Goal: Task Accomplishment & Management: Manage account settings

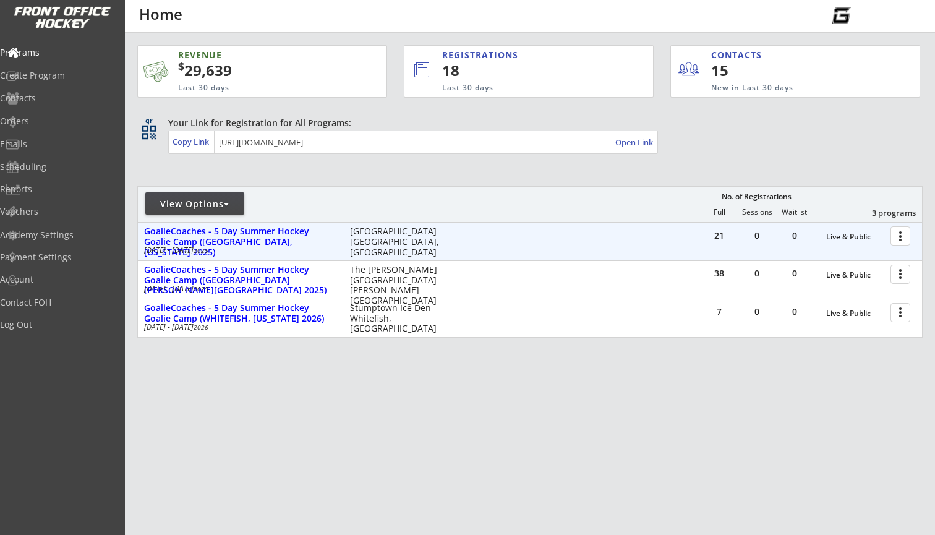
click at [907, 242] on div at bounding box center [903, 236] width 22 height 22
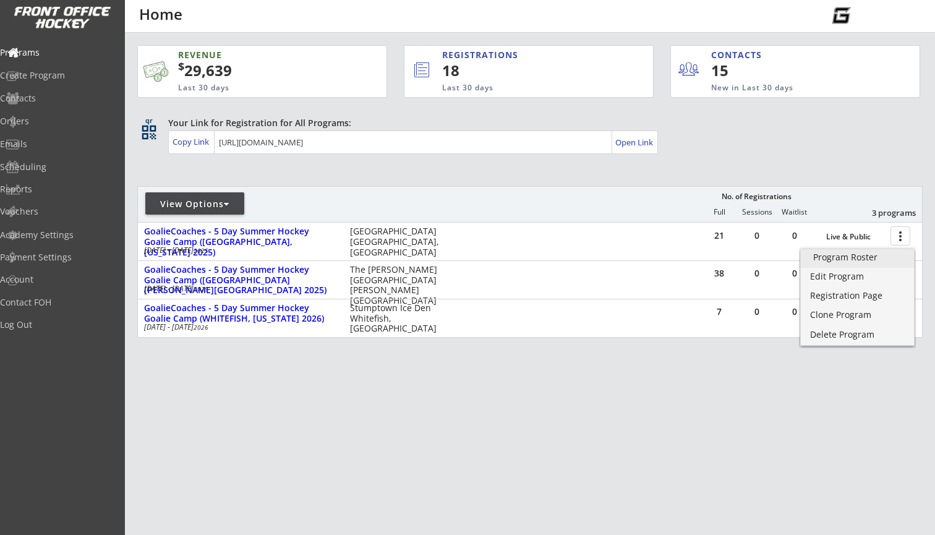
click at [859, 262] on div "Program Roster" at bounding box center [857, 257] width 88 height 9
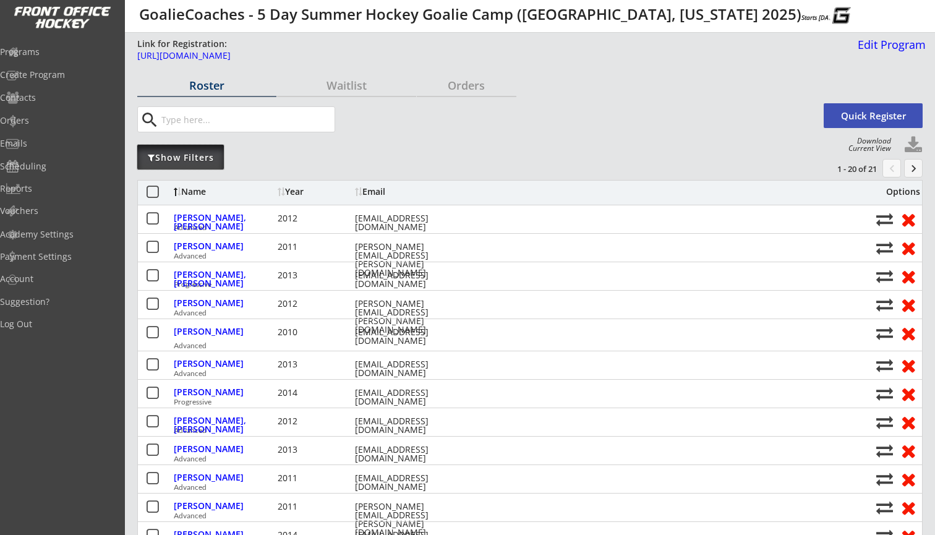
click at [172, 163] on div "Show Filters" at bounding box center [180, 157] width 87 height 25
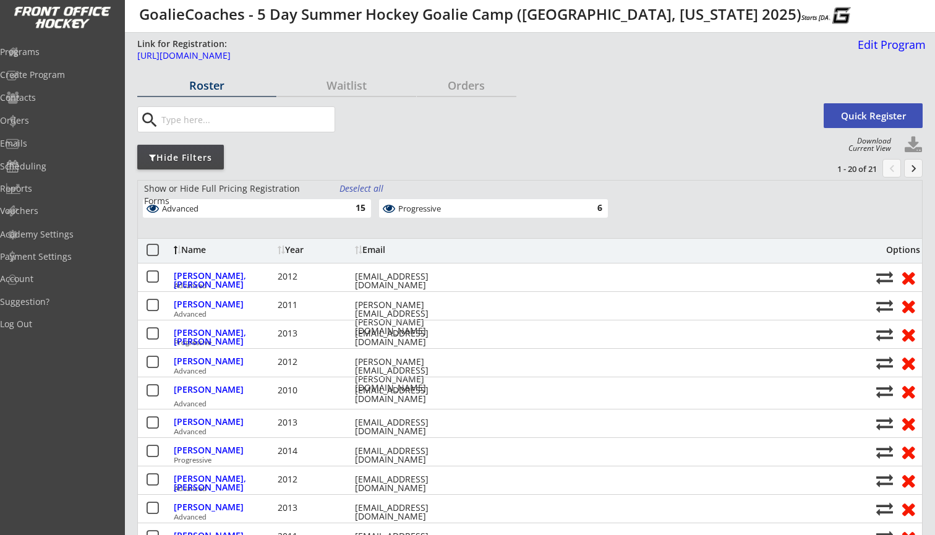
click at [437, 208] on div "Progressive" at bounding box center [486, 209] width 176 height 10
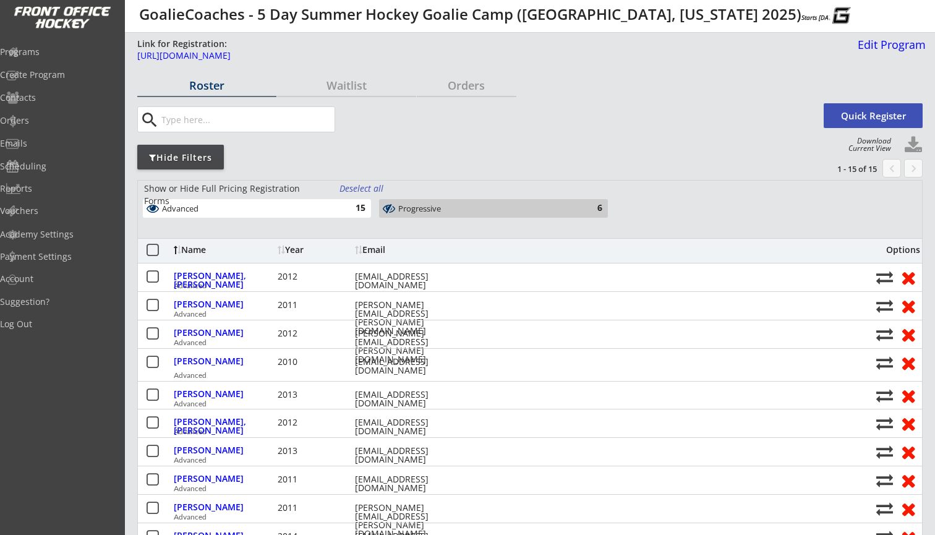
click at [335, 206] on div "Advanced" at bounding box center [250, 209] width 176 height 10
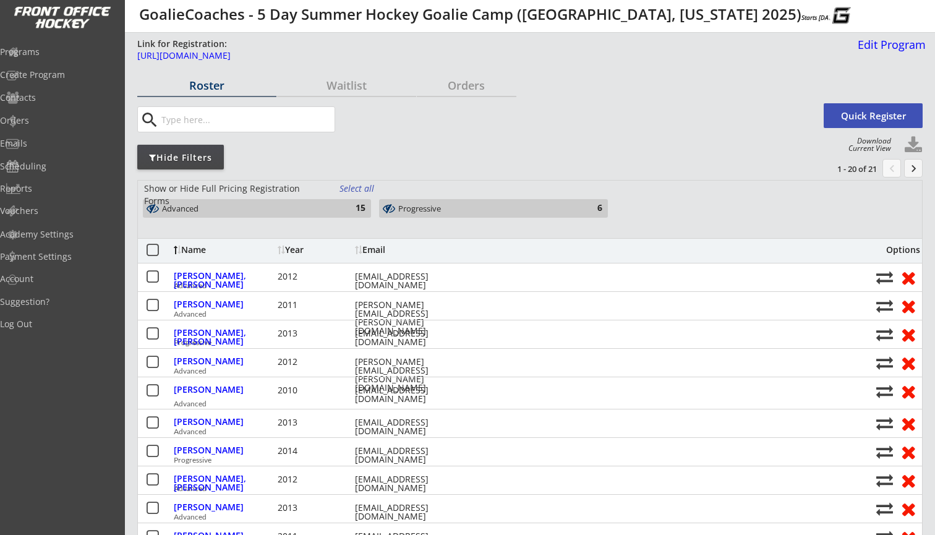
click at [339, 209] on div "Advanced 15" at bounding box center [257, 208] width 228 height 19
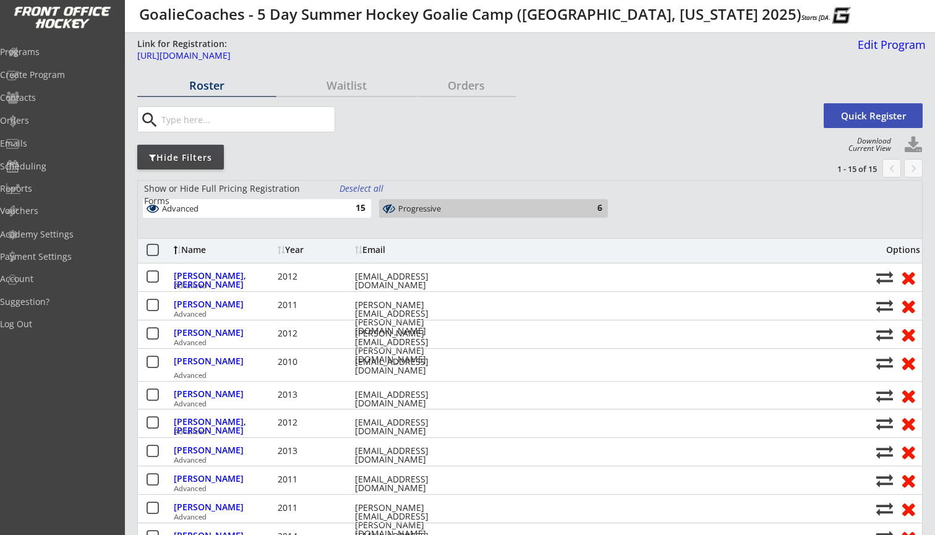
click at [389, 210] on button at bounding box center [389, 208] width 15 height 12
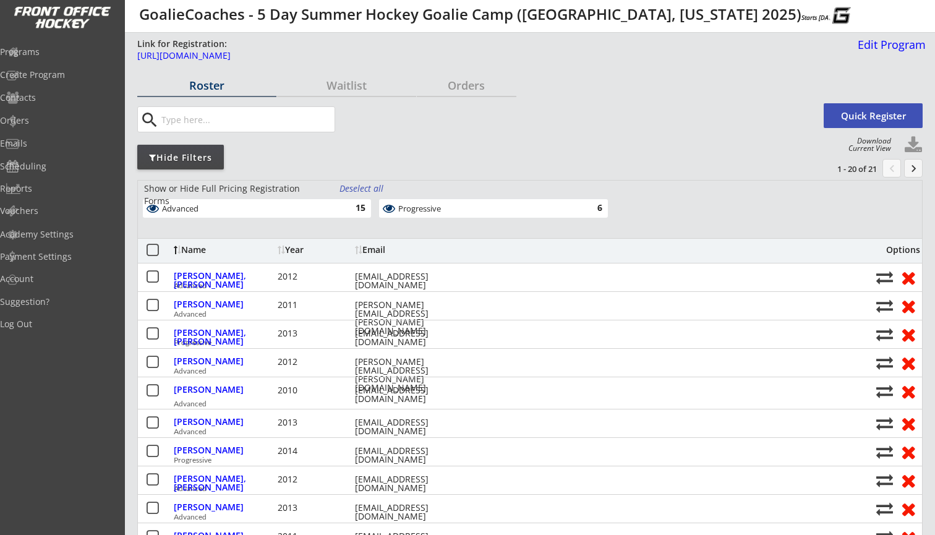
click at [328, 207] on div "Advanced" at bounding box center [250, 209] width 176 height 10
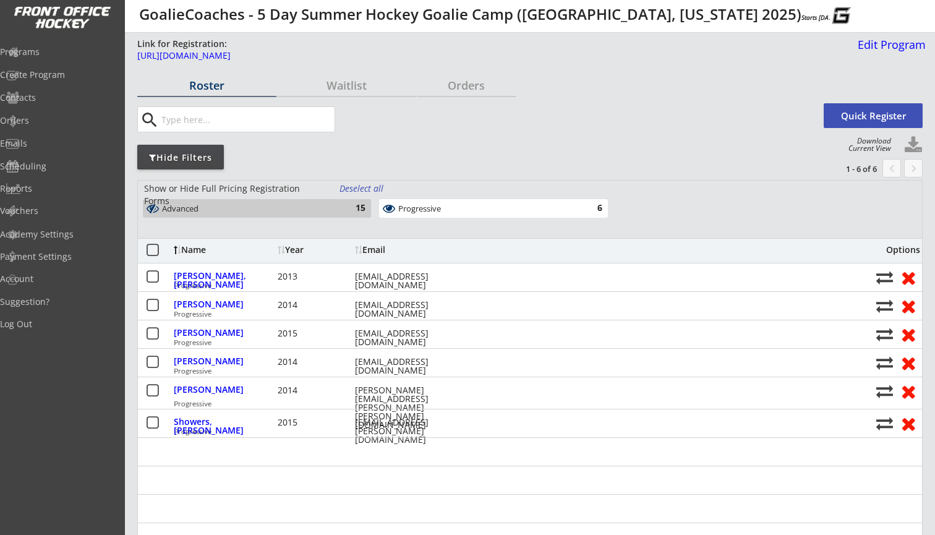
click at [415, 206] on div "Progressive" at bounding box center [486, 209] width 176 height 10
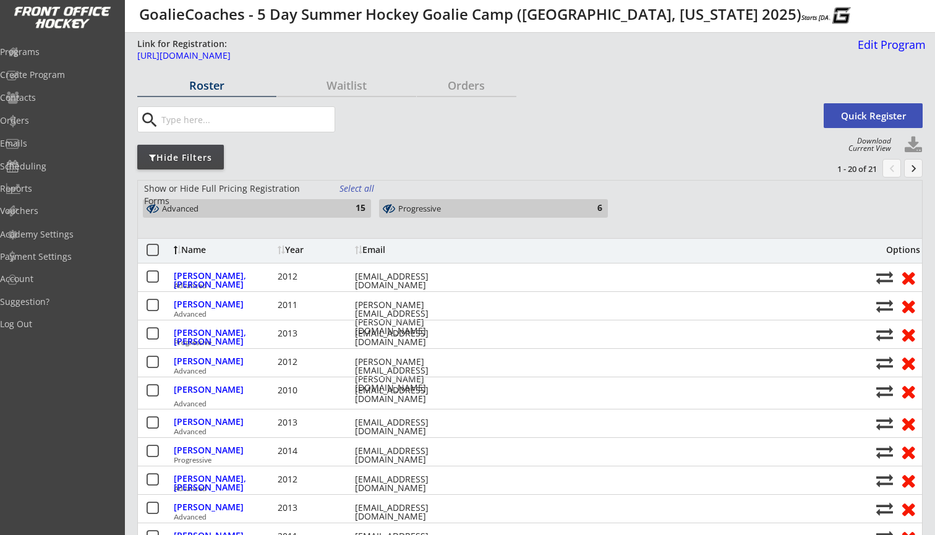
click at [338, 200] on div "Advanced 15" at bounding box center [257, 208] width 228 height 19
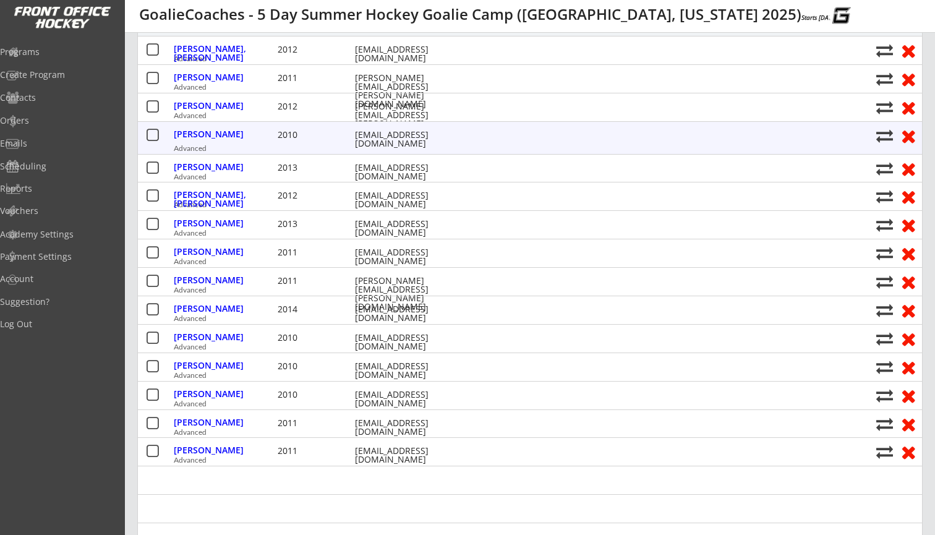
scroll to position [223, 0]
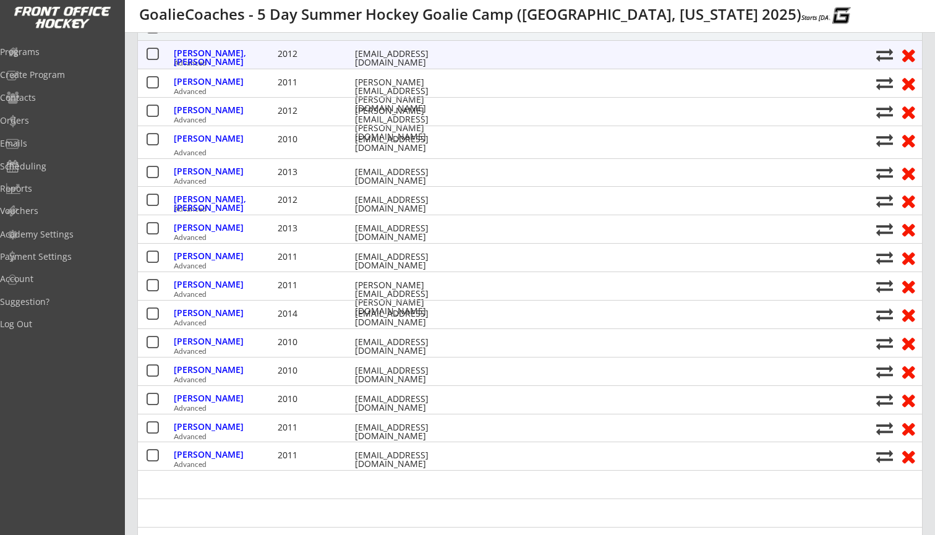
click at [910, 56] on button at bounding box center [908, 54] width 23 height 19
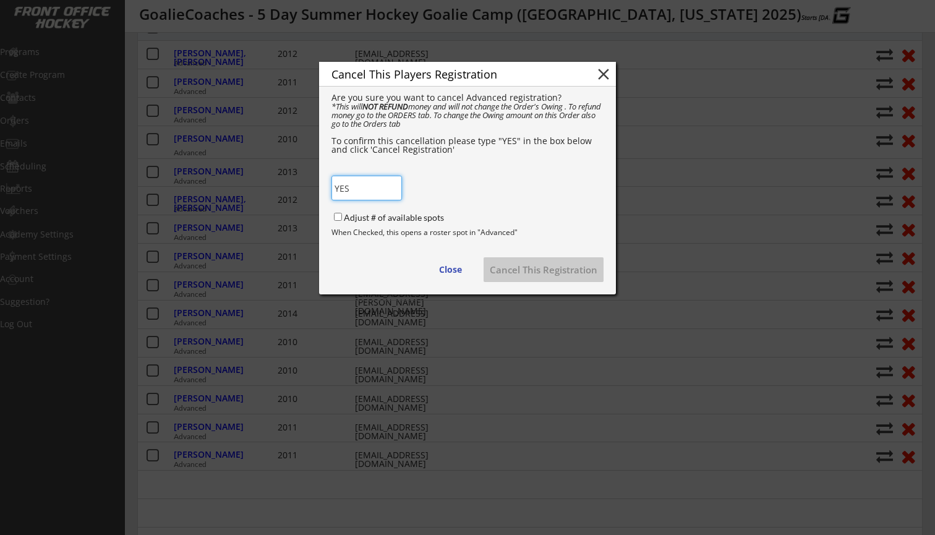
type input "YES"
click at [355, 217] on label "Adjust # of available spots" at bounding box center [394, 217] width 100 height 11
click at [342, 217] on input "Adjust # of available spots" at bounding box center [338, 217] width 8 height 8
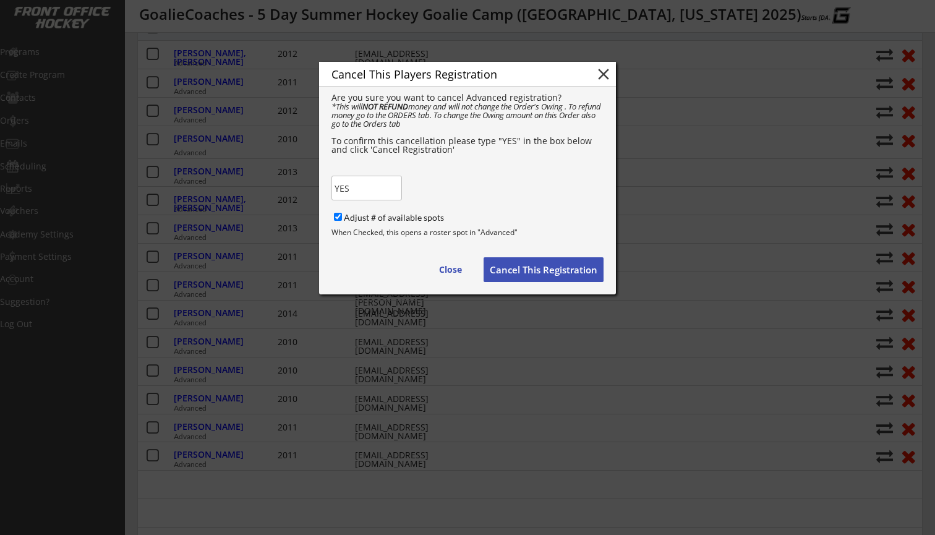
click at [393, 215] on label "Adjust # of available spots" at bounding box center [394, 217] width 100 height 11
click at [342, 215] on input "Adjust # of available spots" at bounding box center [338, 217] width 8 height 8
checkbox input "false"
click at [501, 269] on button "Cancel This Registration" at bounding box center [544, 269] width 120 height 25
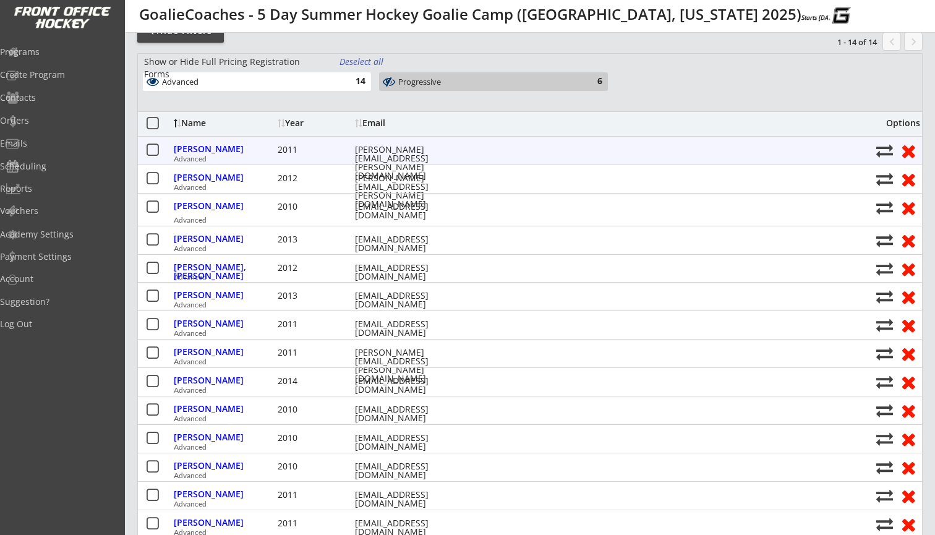
scroll to position [125, 0]
